Goal: Communication & Community: Answer question/provide support

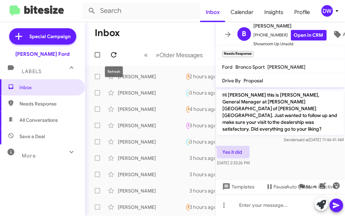
click at [114, 55] on icon at bounding box center [114, 55] width 8 height 8
click at [129, 94] on div "[PERSON_NAME]" at bounding box center [152, 93] width 68 height 7
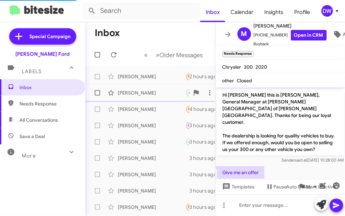
scroll to position [125, 0]
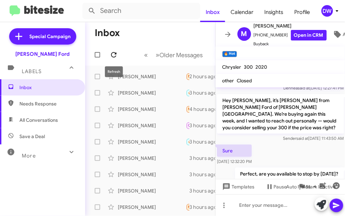
click at [110, 60] on button at bounding box center [114, 55] width 14 height 14
click at [114, 54] on icon at bounding box center [113, 54] width 5 height 5
click at [113, 52] on icon at bounding box center [113, 54] width 5 height 5
click at [113, 55] on icon at bounding box center [114, 55] width 8 height 8
click at [114, 56] on icon at bounding box center [114, 55] width 8 height 8
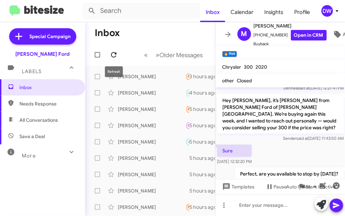
click at [114, 54] on icon at bounding box center [114, 55] width 8 height 8
click at [112, 53] on icon at bounding box center [113, 54] width 5 height 5
click at [117, 51] on icon at bounding box center [114, 55] width 8 height 8
click at [115, 55] on icon at bounding box center [114, 55] width 8 height 8
click at [114, 53] on icon at bounding box center [114, 55] width 8 height 8
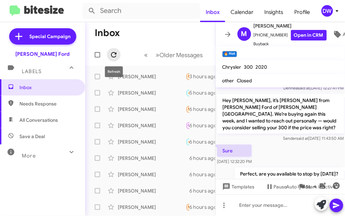
click at [113, 56] on icon at bounding box center [114, 55] width 8 height 8
click at [115, 51] on icon at bounding box center [114, 55] width 8 height 8
click at [113, 57] on icon at bounding box center [113, 54] width 5 height 5
click at [111, 54] on icon at bounding box center [113, 54] width 5 height 5
click at [113, 58] on icon at bounding box center [114, 55] width 8 height 8
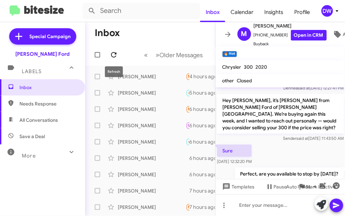
click at [115, 53] on icon at bounding box center [113, 54] width 5 height 5
click at [115, 55] on icon at bounding box center [114, 55] width 8 height 8
